Goal: Find contact information: Find contact information

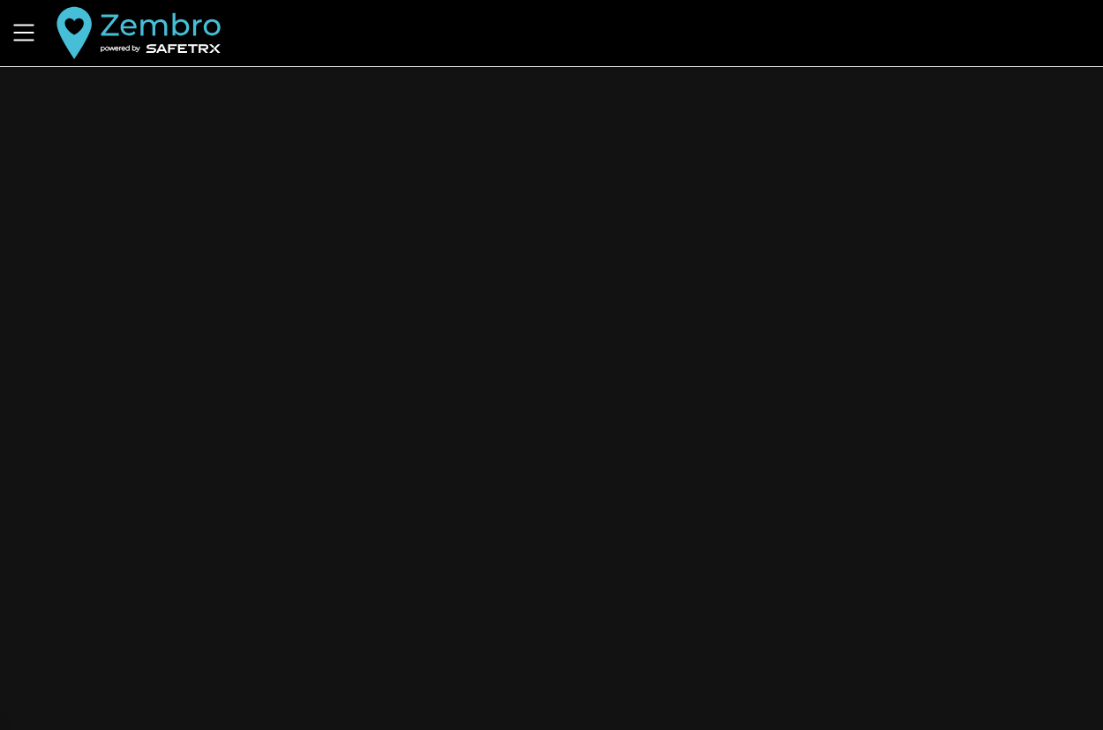
click at [410, 276] on div "Aider Nous contacter v1.47.1659 Contact" at bounding box center [551, 365] width 1103 height 730
click at [21, 40] on icon "Menu" at bounding box center [23, 33] width 21 height 17
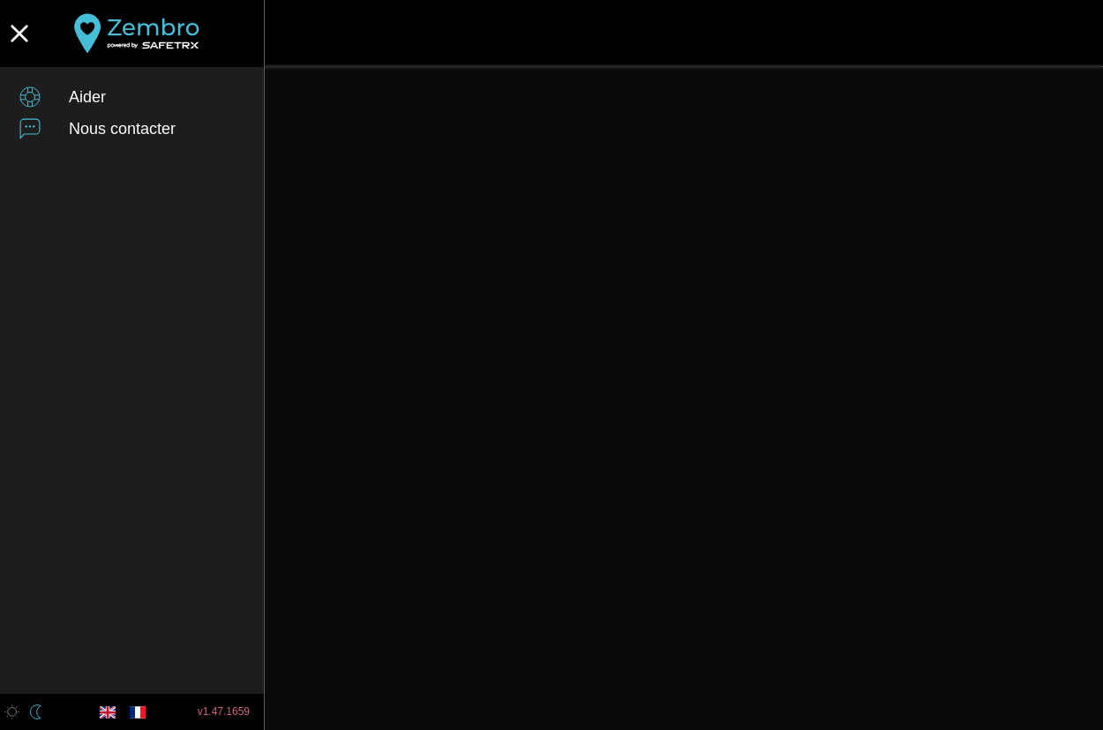
click at [21, 40] on icon "button" at bounding box center [19, 33] width 39 height 39
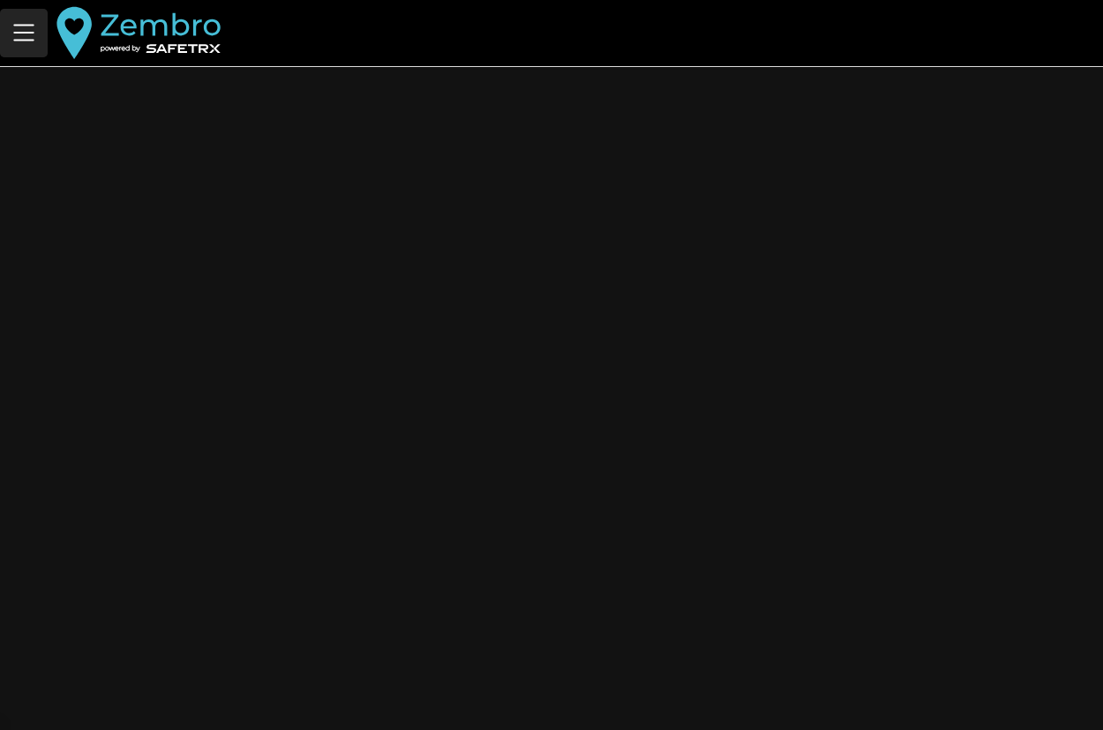
click at [19, 36] on icon "Menu" at bounding box center [24, 33] width 30 height 30
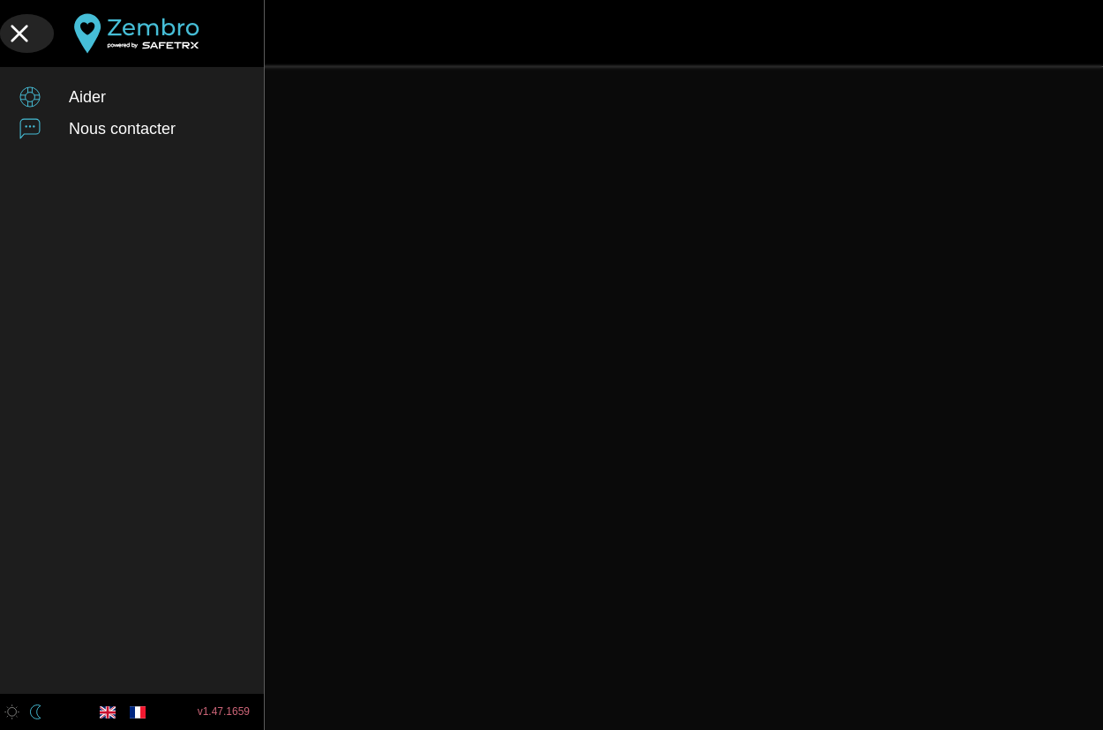
click at [21, 36] on icon "button" at bounding box center [19, 33] width 17 height 17
